Goal: Book appointment/travel/reservation

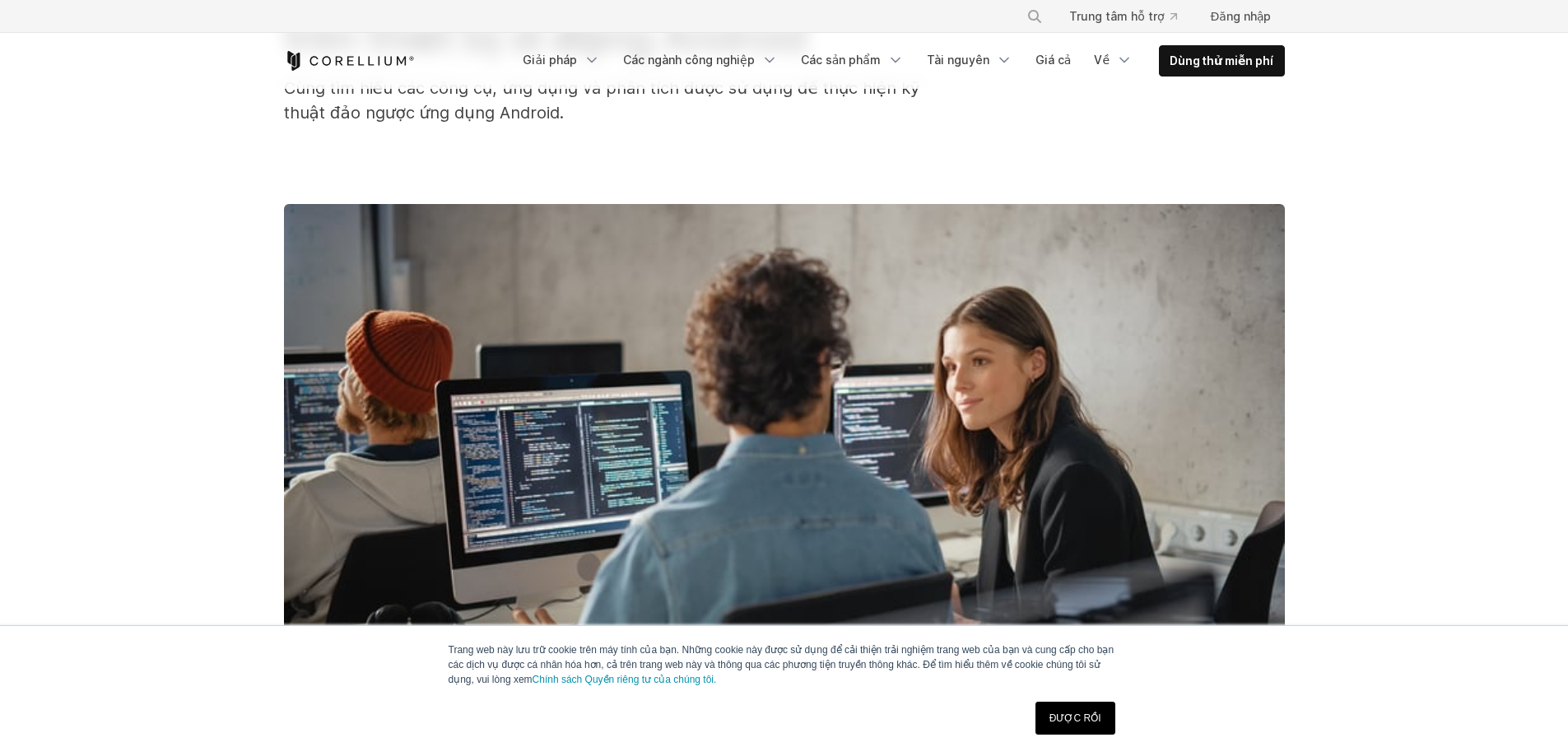
scroll to position [180, 0]
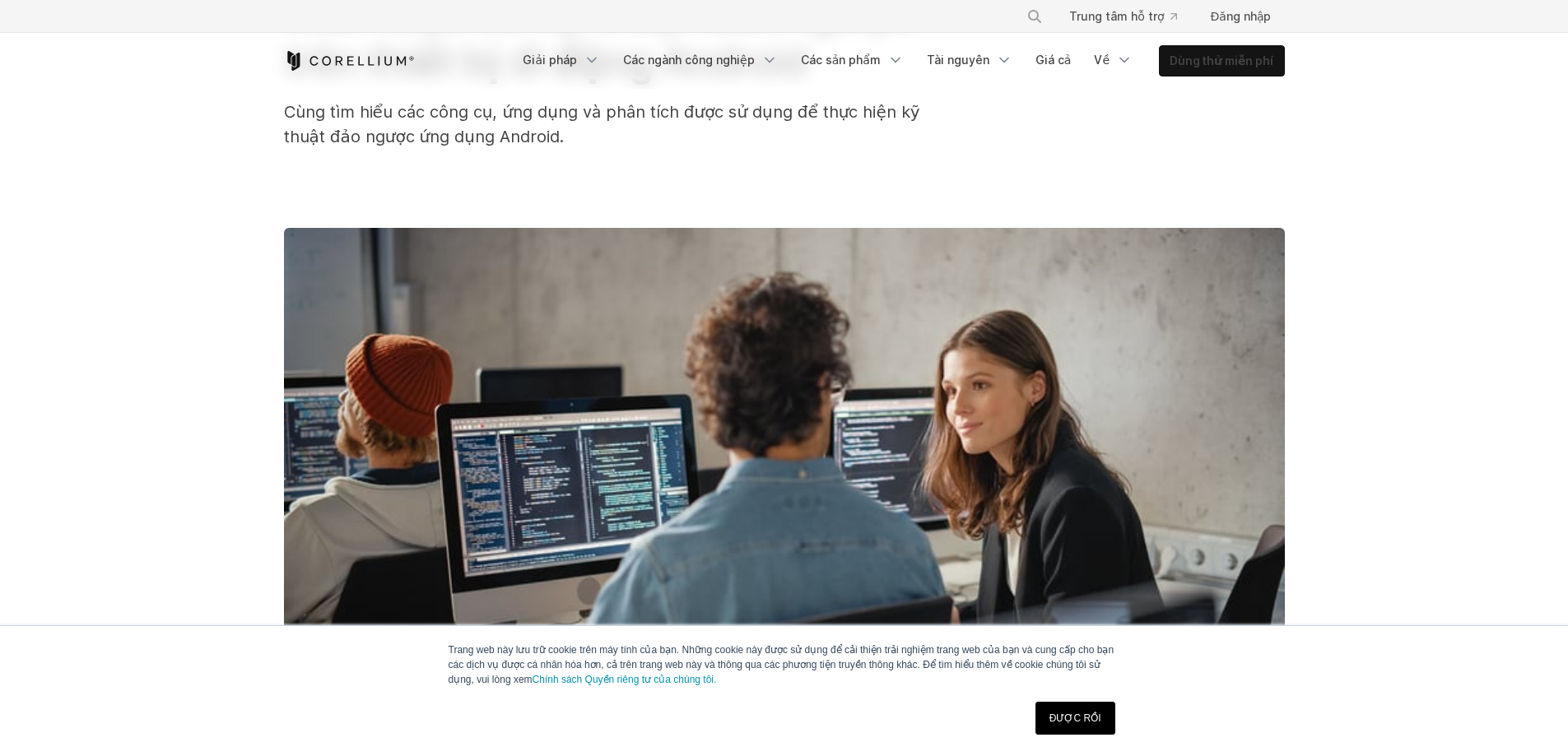
click at [1185, 67] on font "Dùng thử miễn phí" at bounding box center [1221, 61] width 104 height 14
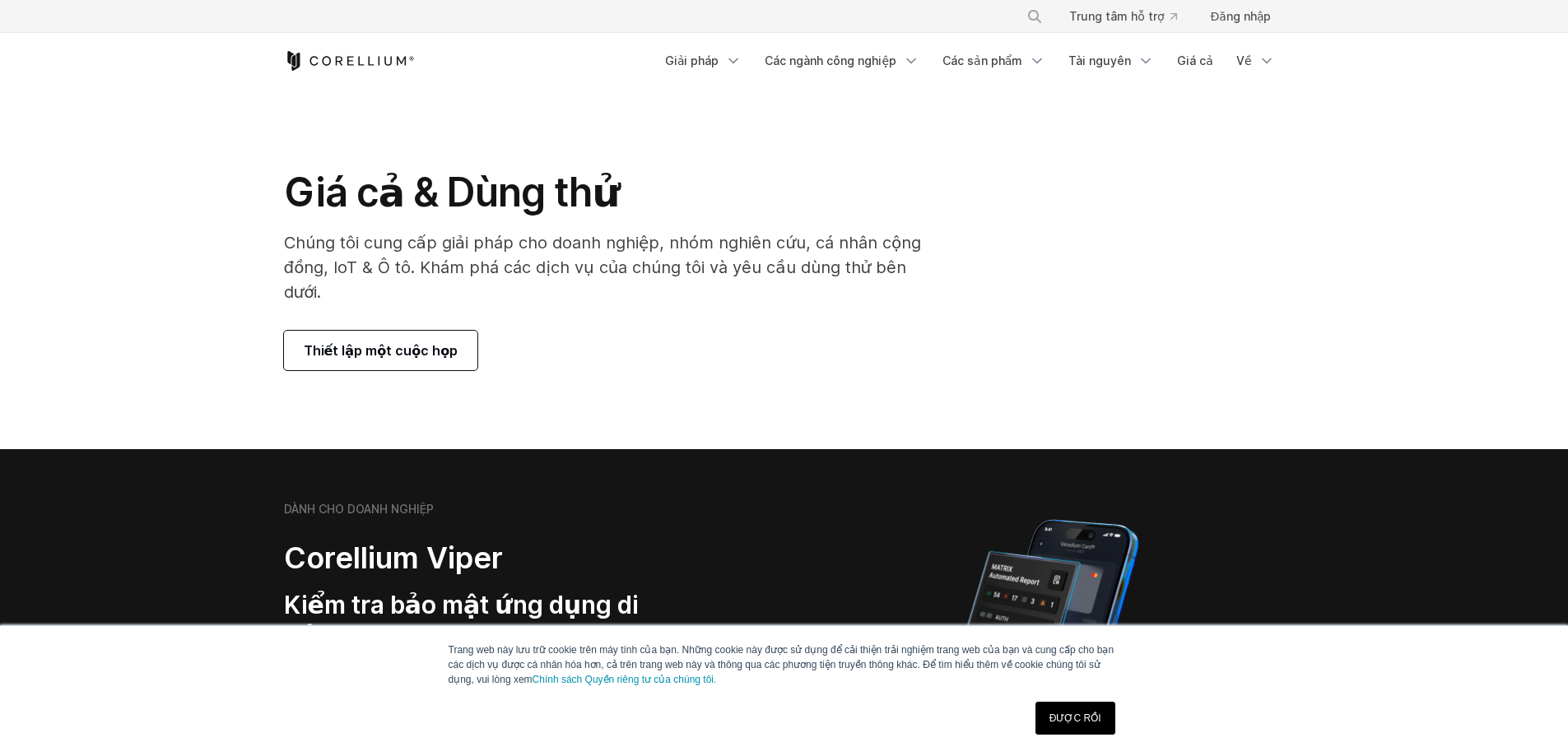
click at [403, 342] on font "Thiết lập một cuộc họp" at bounding box center [380, 350] width 154 height 17
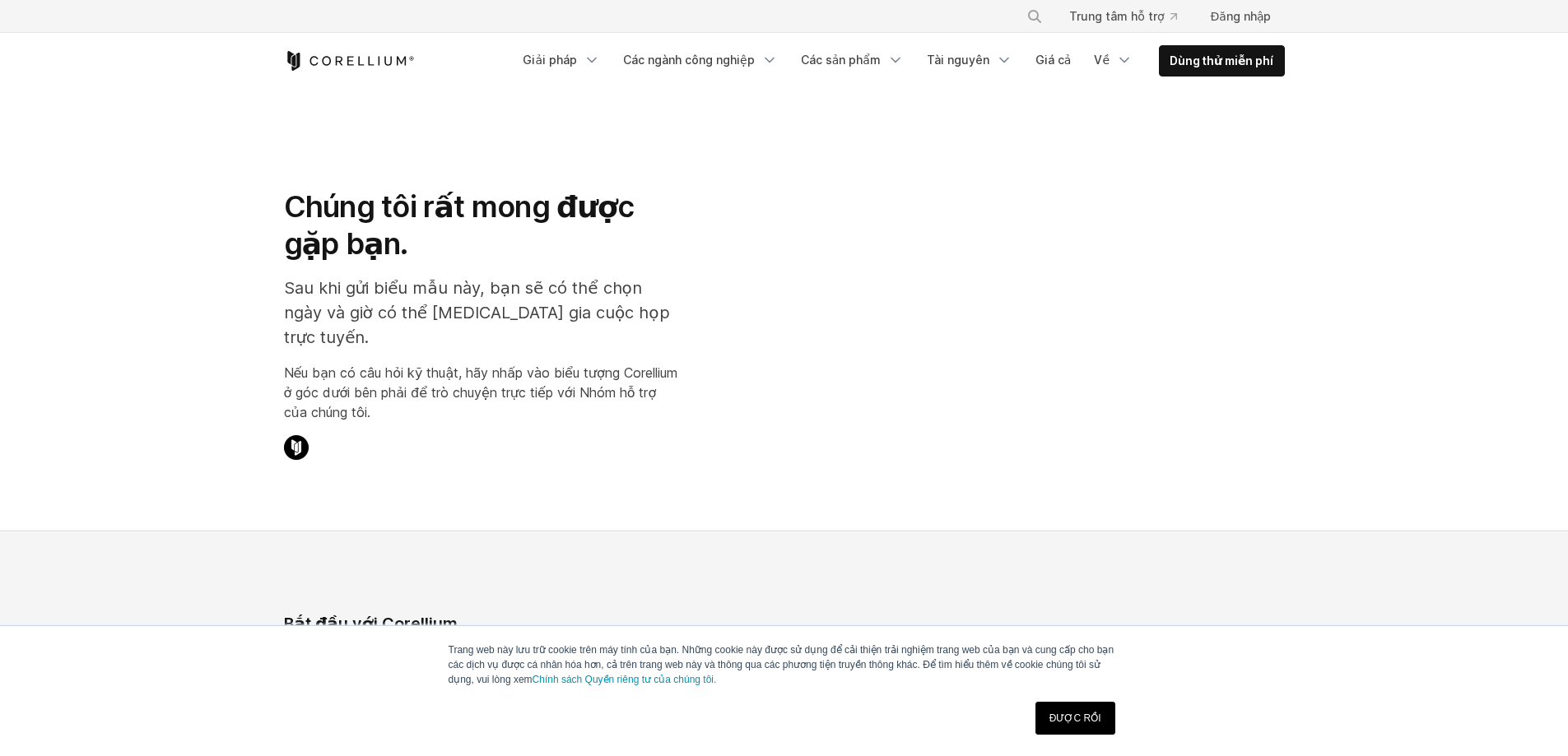
select select "**"
